Goal: Task Accomplishment & Management: Manage account settings

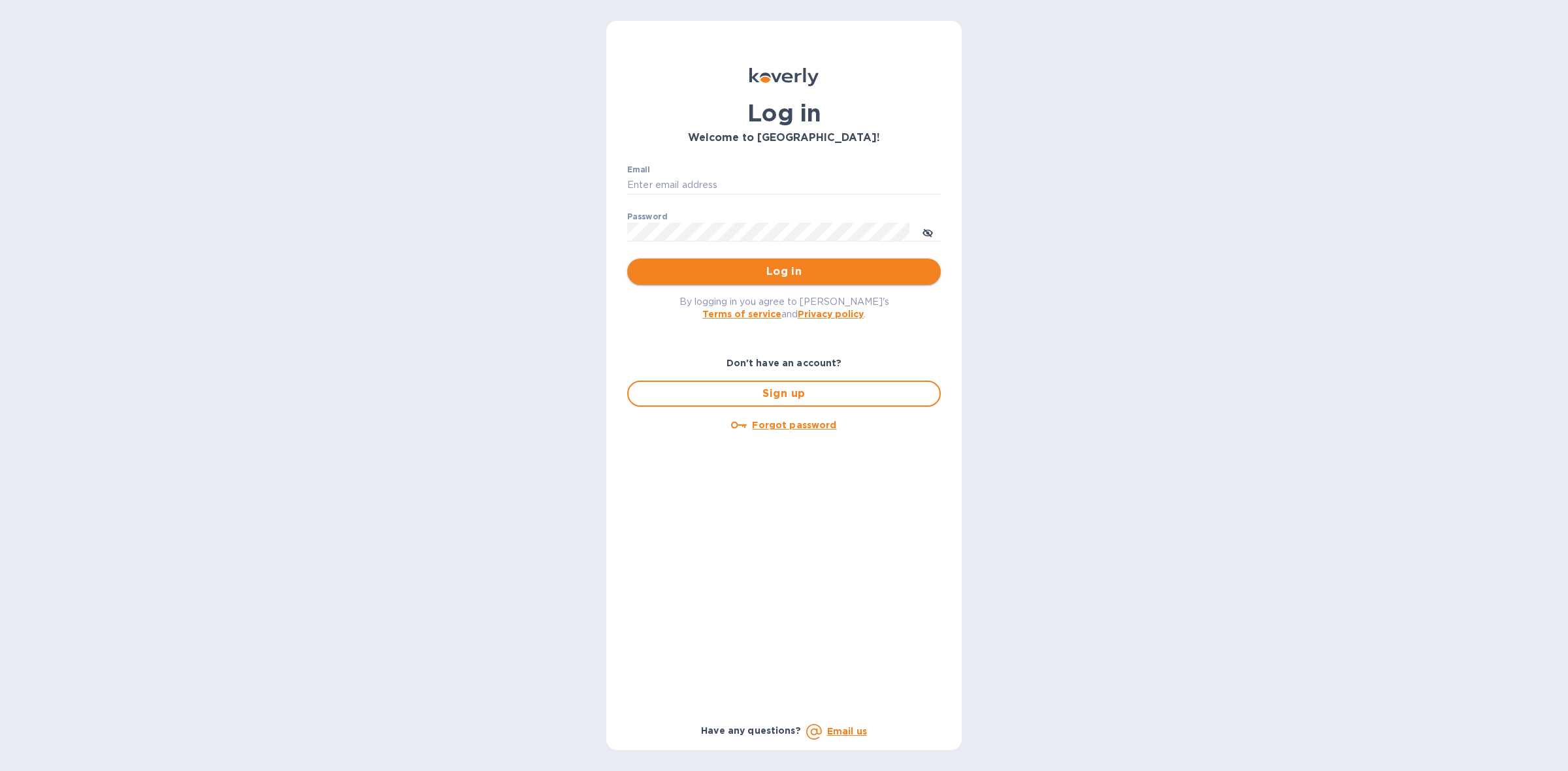
type input "edy.jun@neptuneus.com"
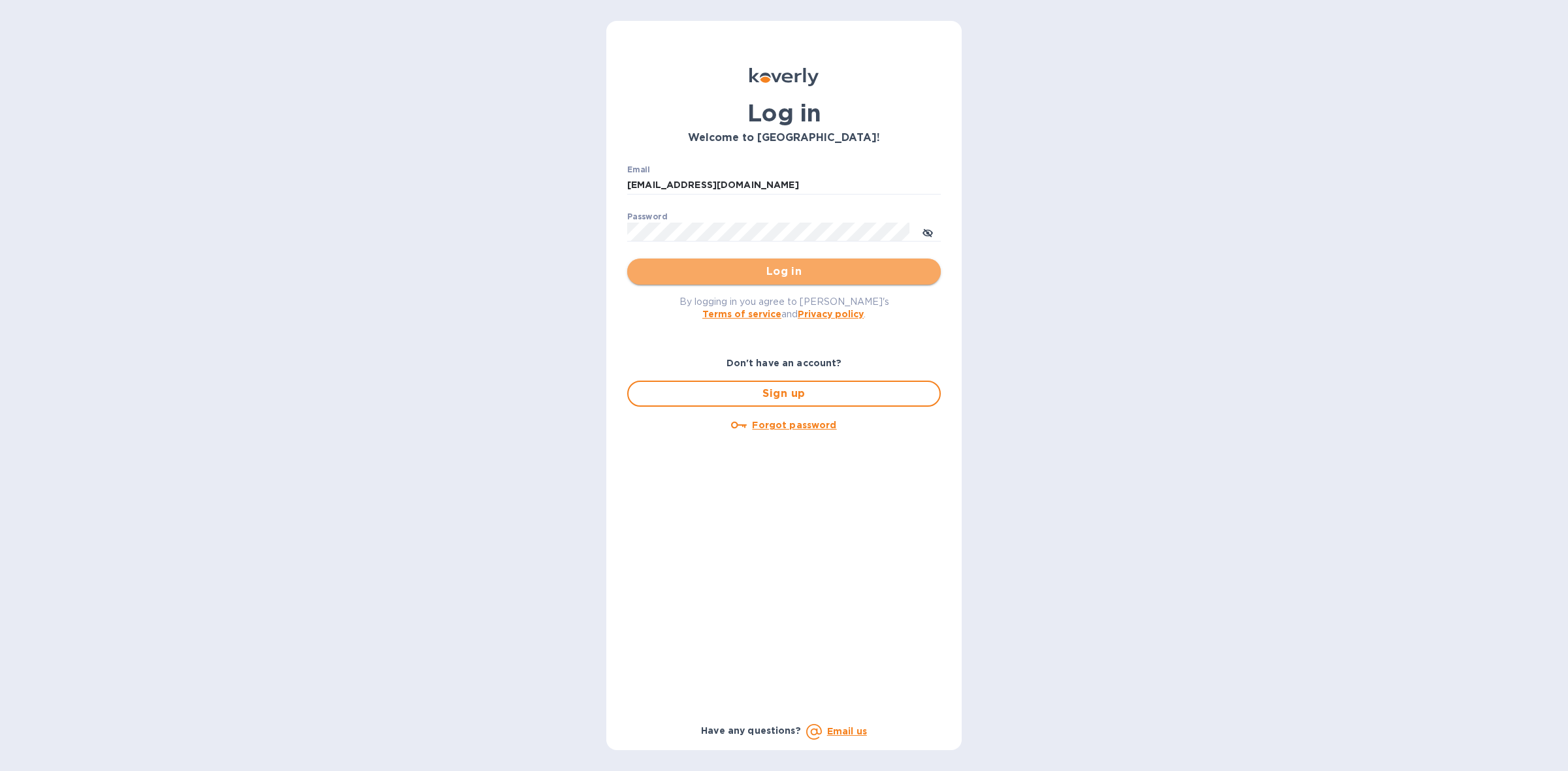
click at [722, 269] on span "Log in" at bounding box center [784, 271] width 293 height 15
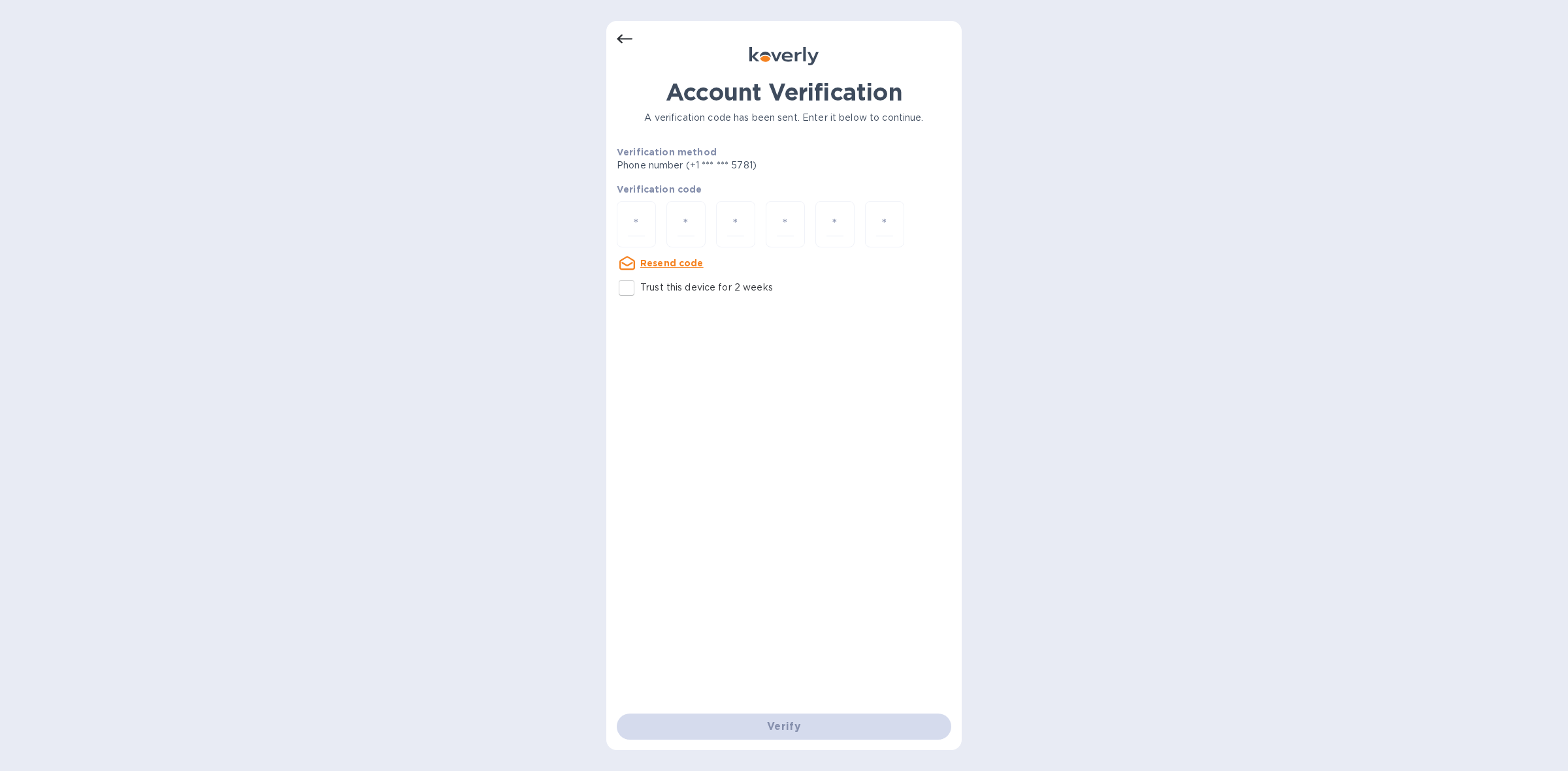
click at [628, 289] on input "Trust this device for 2 weeks" at bounding box center [626, 288] width 28 height 28
checkbox input "true"
click at [630, 220] on input "number" at bounding box center [636, 223] width 17 height 24
type input "7"
type input "3"
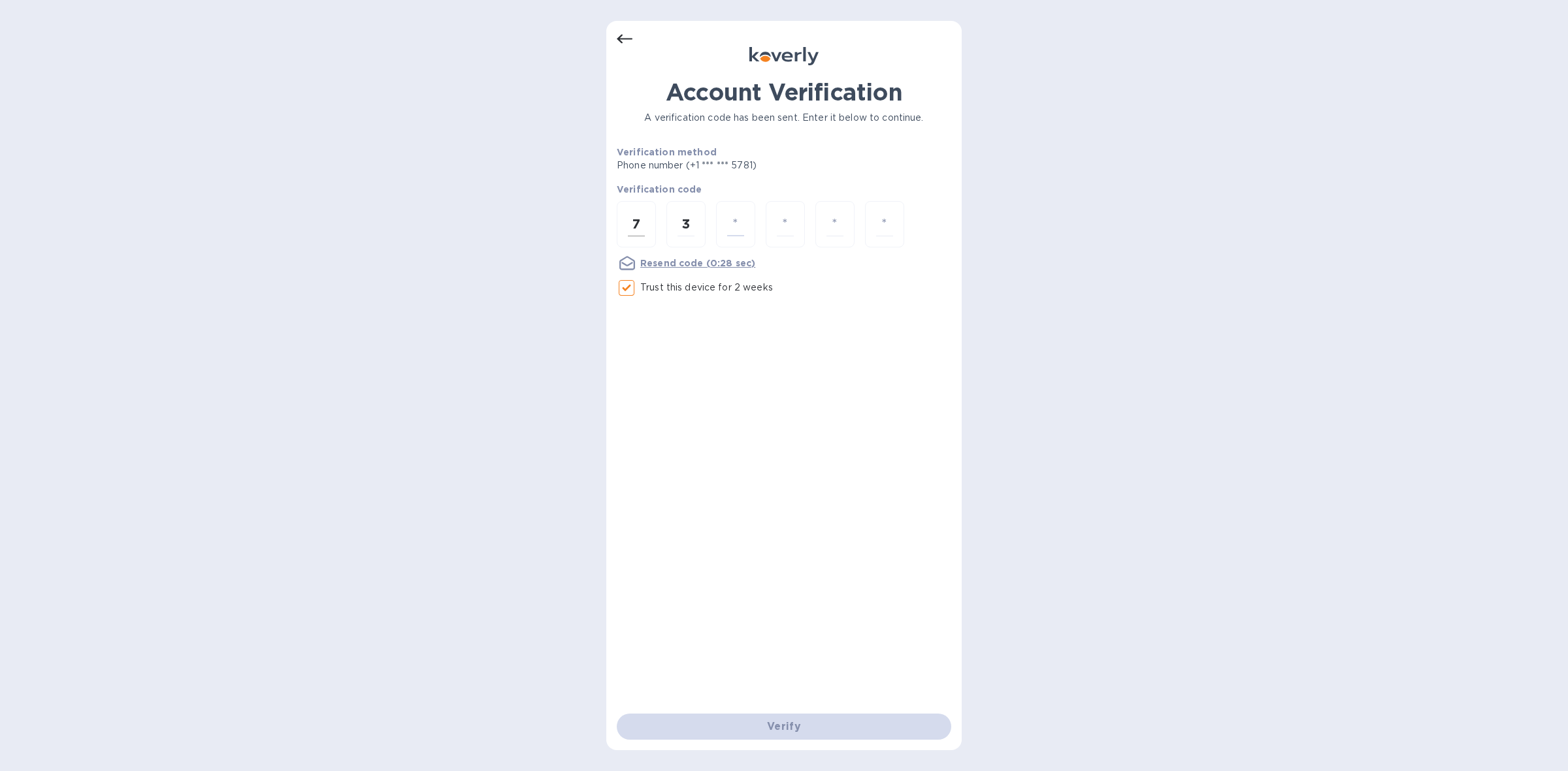
type input "1"
type input "3"
type input "0"
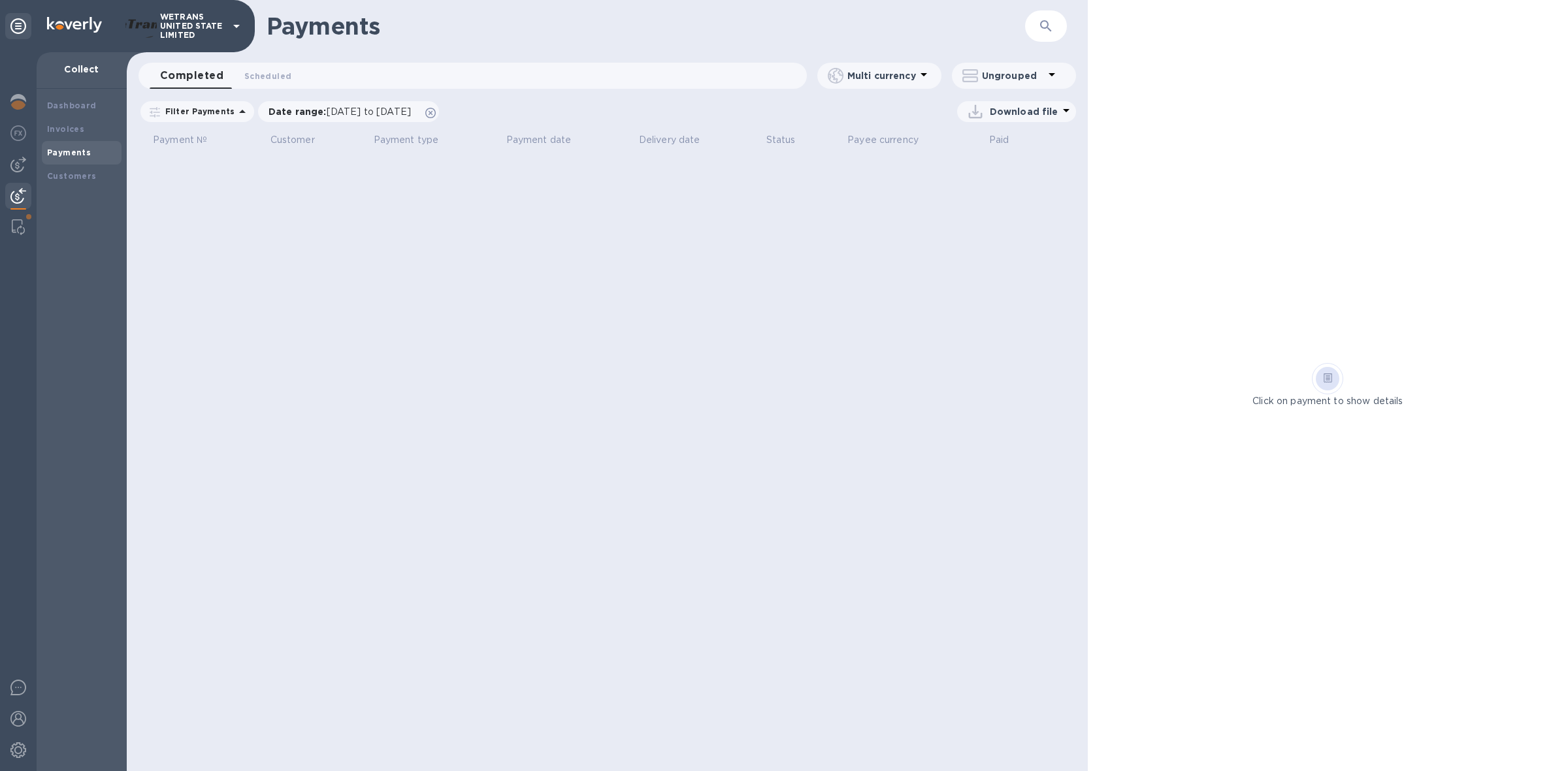
click at [234, 33] on icon at bounding box center [236, 26] width 15 height 15
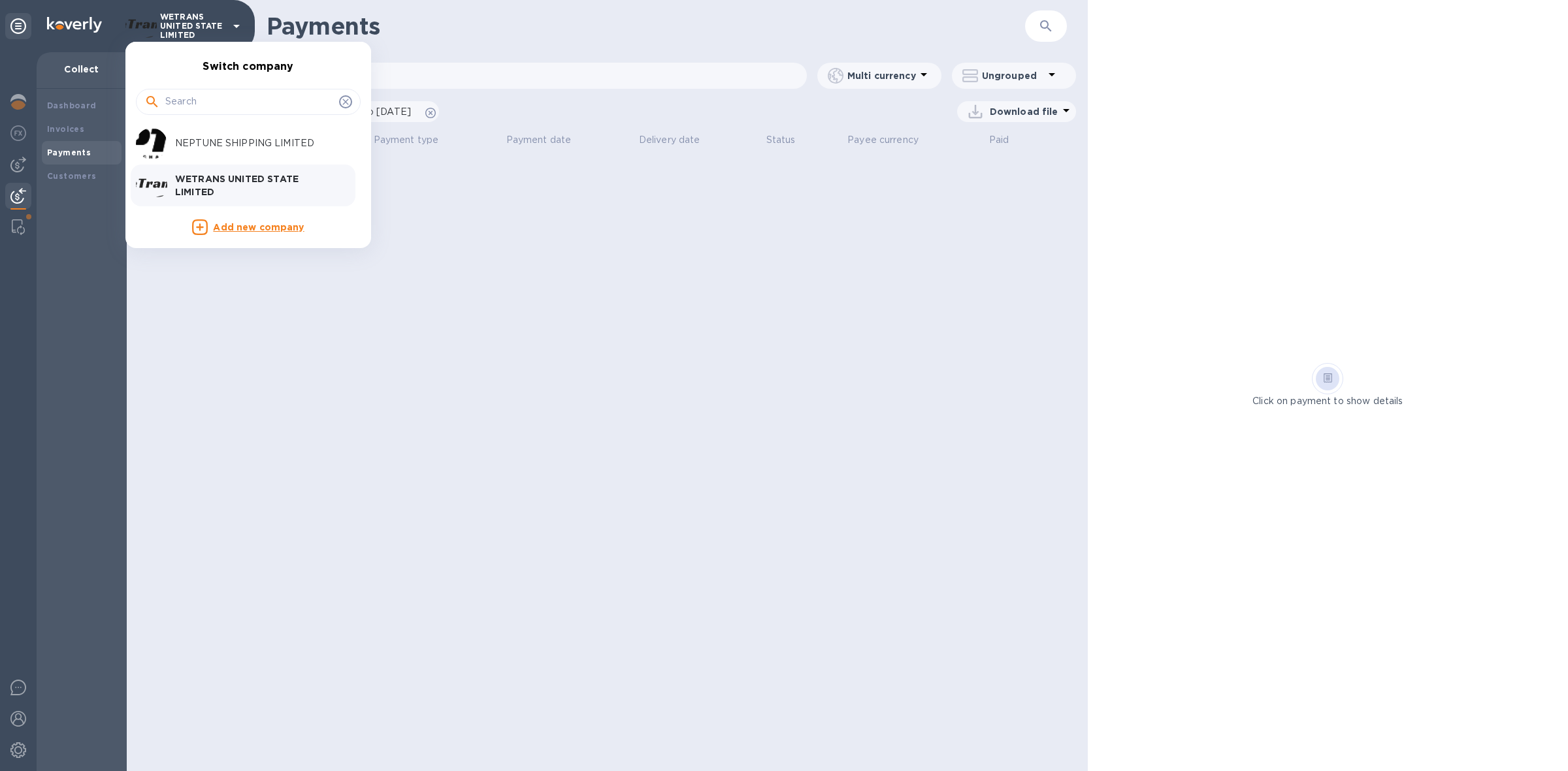
click at [190, 149] on p "NEPTUNE SHIPPING LIMITED" at bounding box center [258, 143] width 165 height 13
